Goal: Information Seeking & Learning: Check status

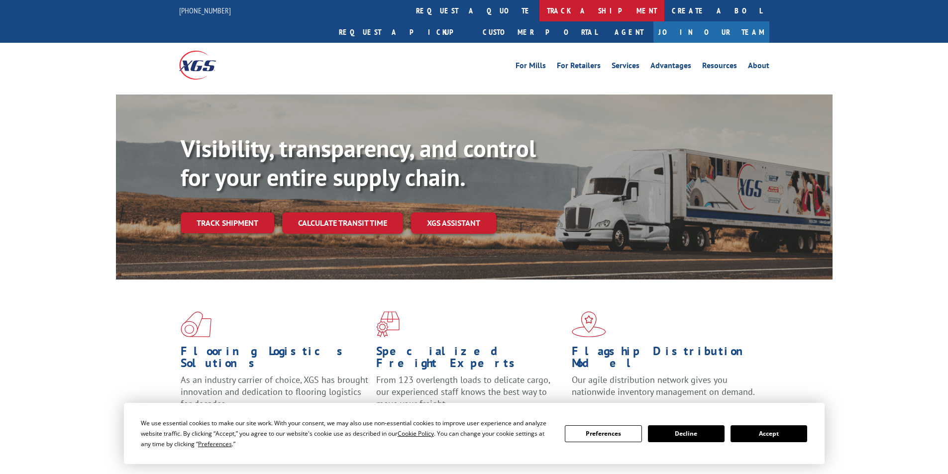
click at [540, 9] on link "track a shipment" at bounding box center [602, 10] width 125 height 21
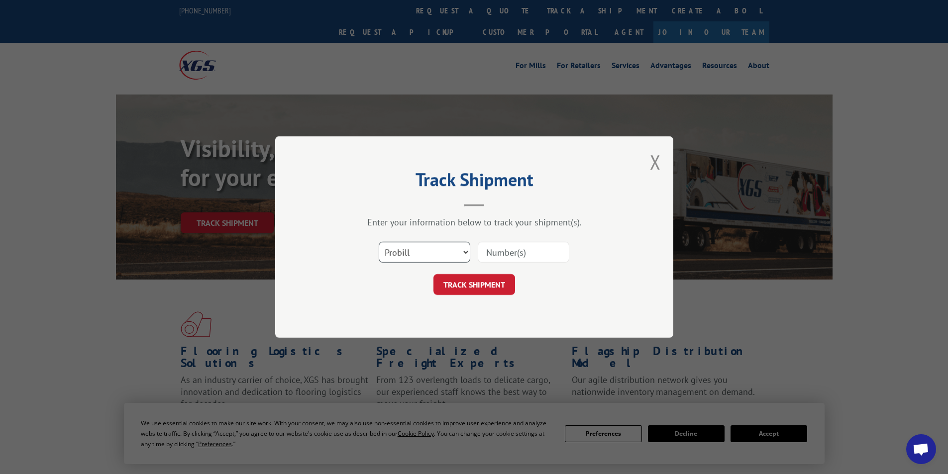
click at [403, 244] on select "Select category... Probill BOL PO" at bounding box center [425, 252] width 92 height 21
select select "bol"
click at [379, 242] on select "Select category... Probill BOL PO" at bounding box center [425, 252] width 92 height 21
click at [492, 256] on input at bounding box center [524, 252] width 92 height 21
paste input "- 6043655"
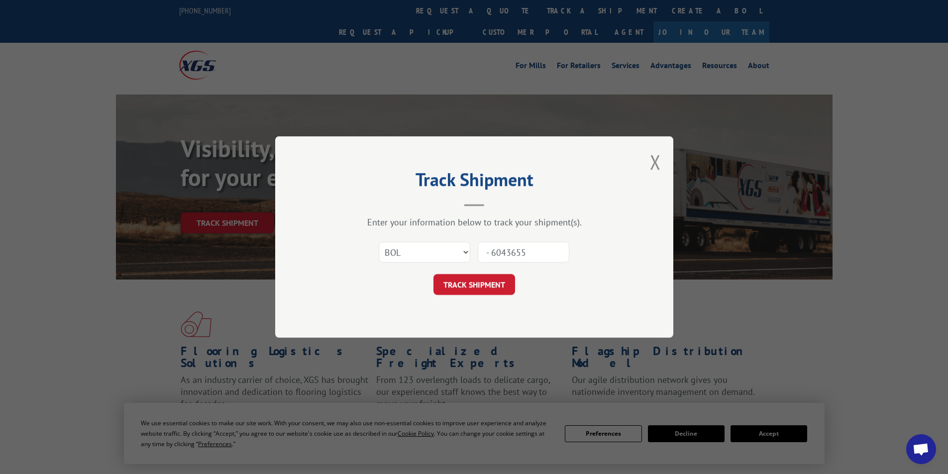
click at [492, 253] on input "- 6043655" at bounding box center [524, 252] width 92 height 21
type input "6043655"
click at [491, 281] on button "TRACK SHIPMENT" at bounding box center [475, 284] width 82 height 21
